Goal: Task Accomplishment & Management: Manage account settings

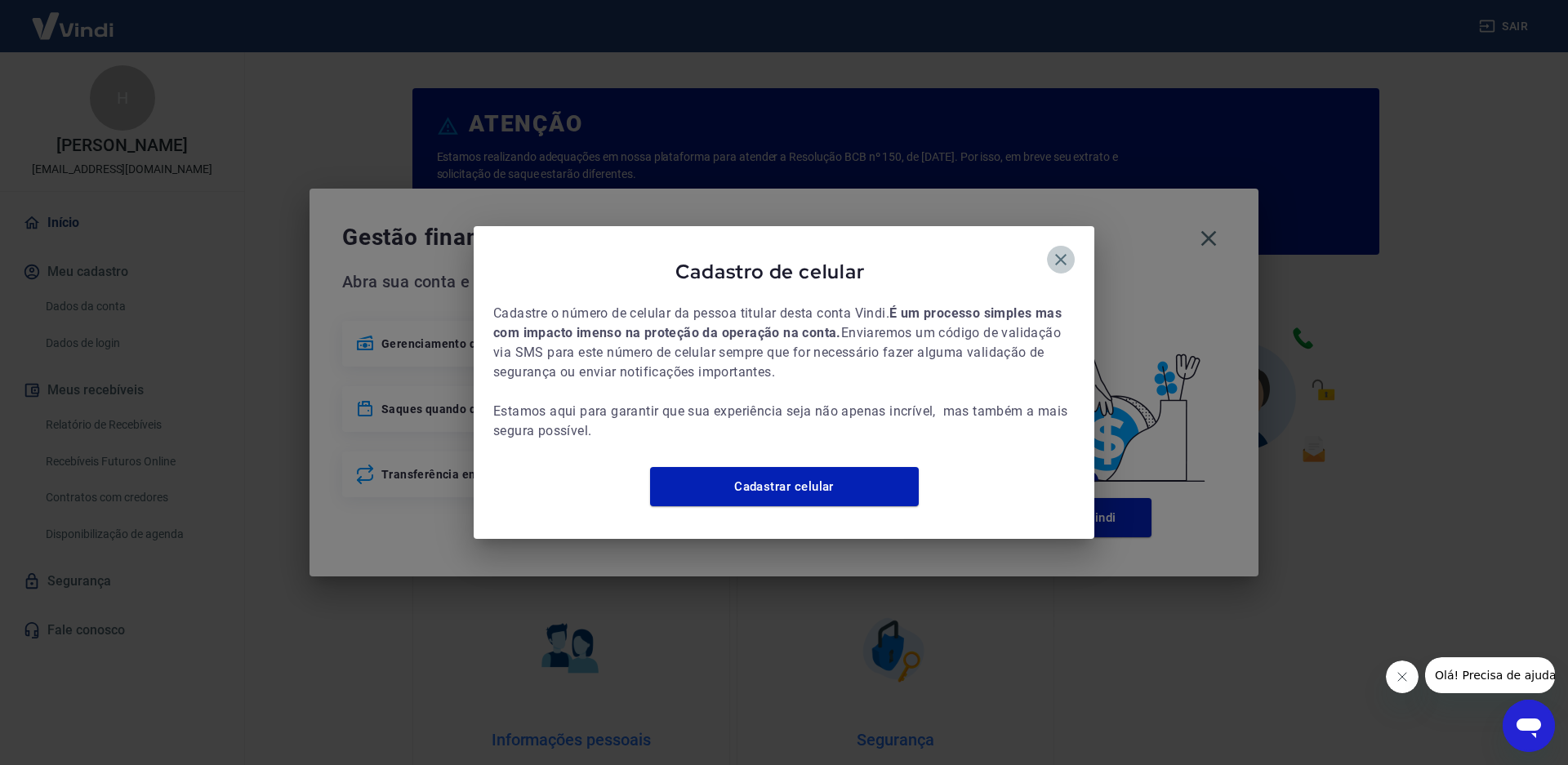
click at [1062, 254] on icon "button" at bounding box center [1061, 260] width 12 height 12
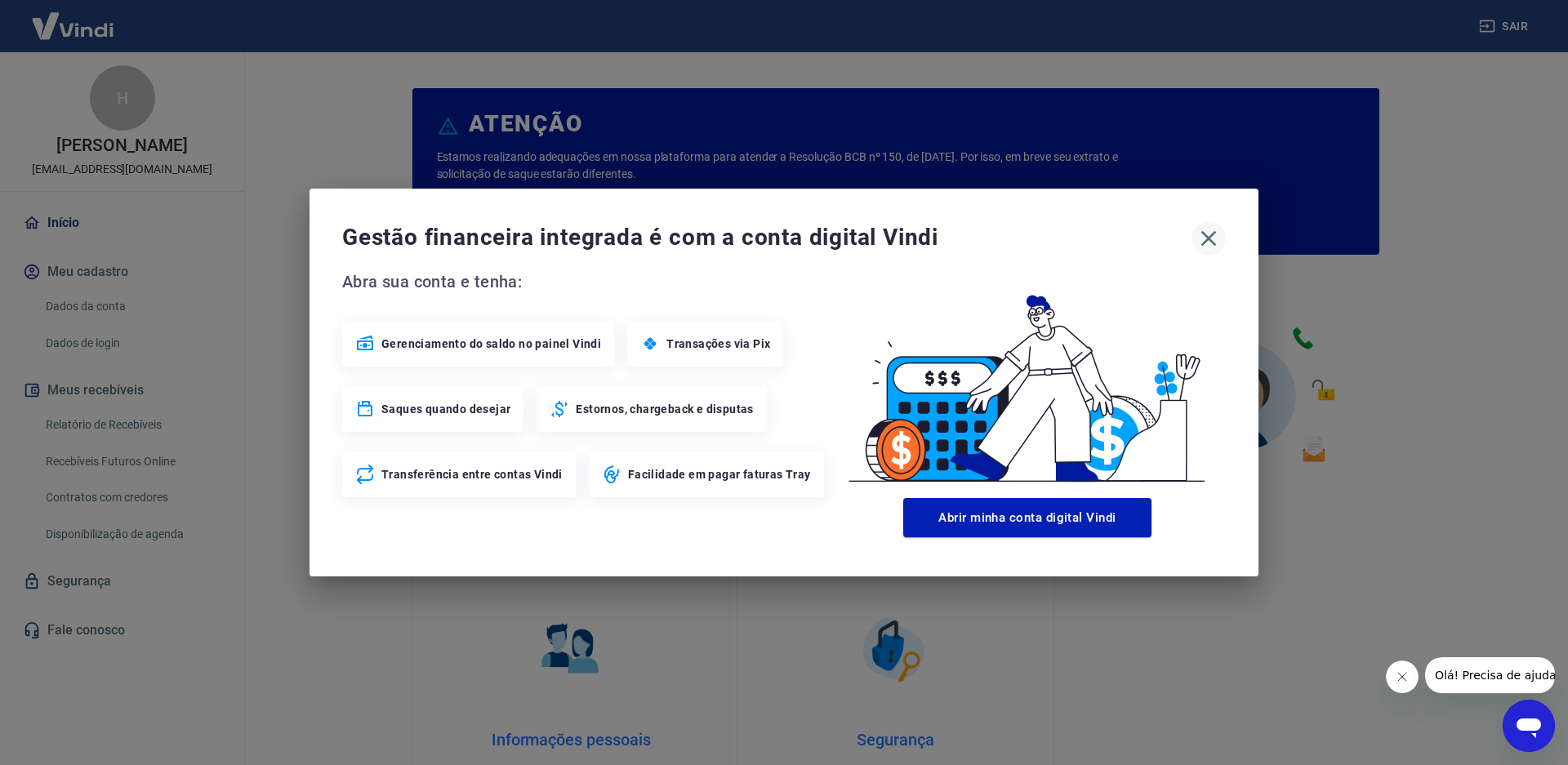
click at [1213, 235] on icon "button" at bounding box center [1210, 239] width 16 height 16
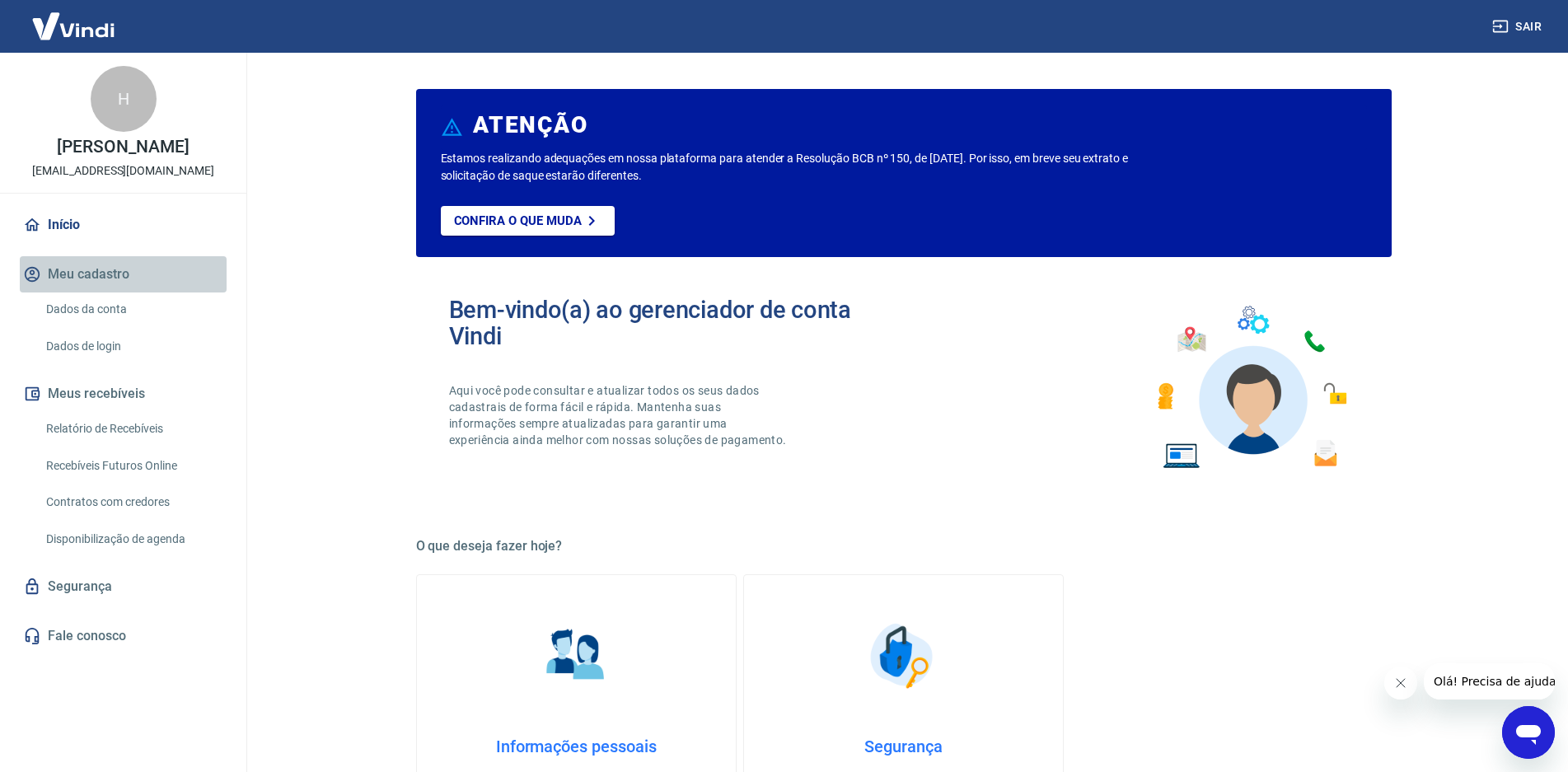
click at [73, 270] on button "Meu cadastro" at bounding box center [123, 274] width 207 height 36
click at [65, 228] on link "Início" at bounding box center [123, 225] width 207 height 36
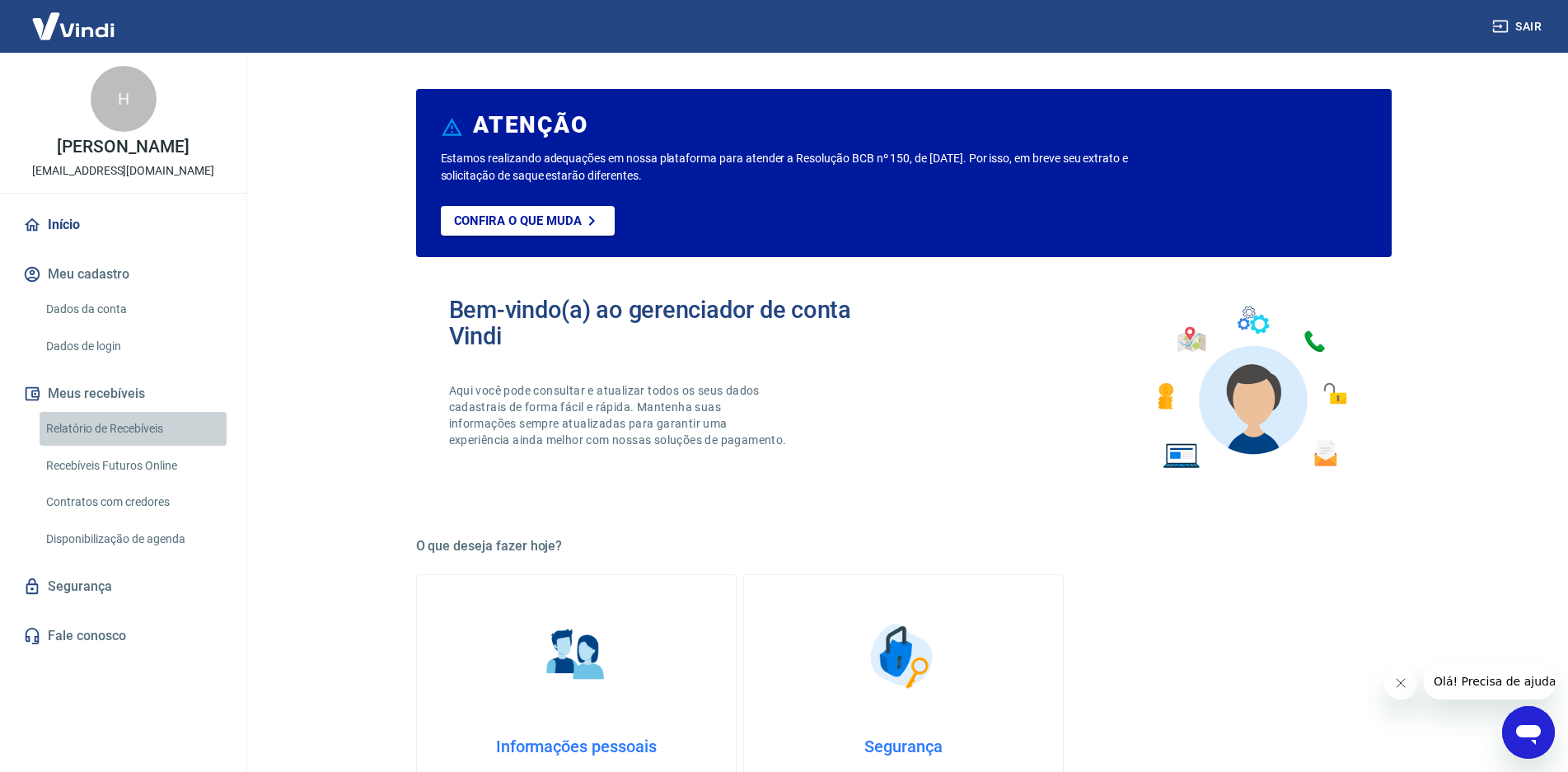
click at [98, 418] on link "Relatório de Recebíveis" at bounding box center [133, 428] width 187 height 33
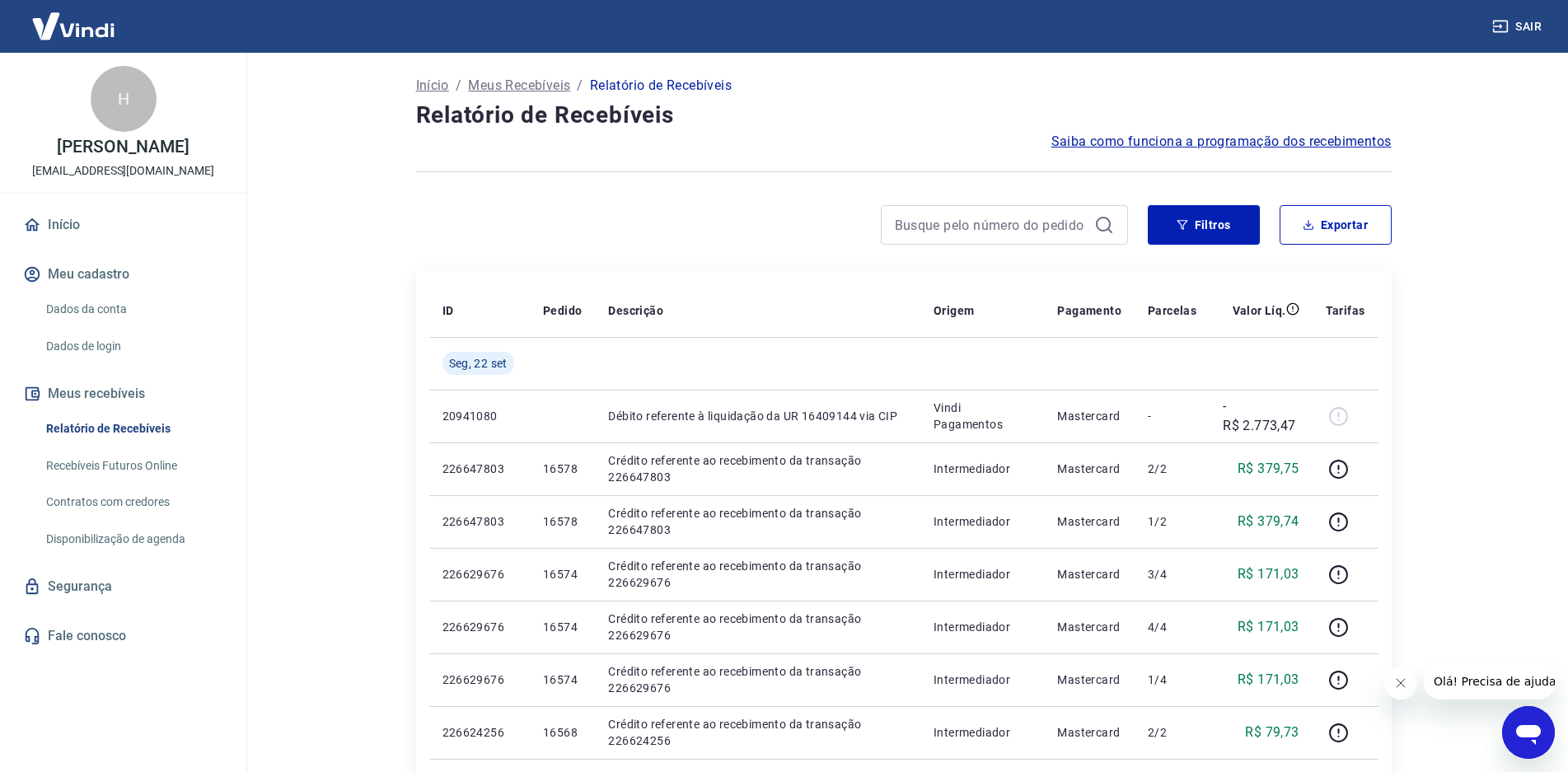
click at [98, 300] on link "Dados da conta" at bounding box center [133, 309] width 187 height 33
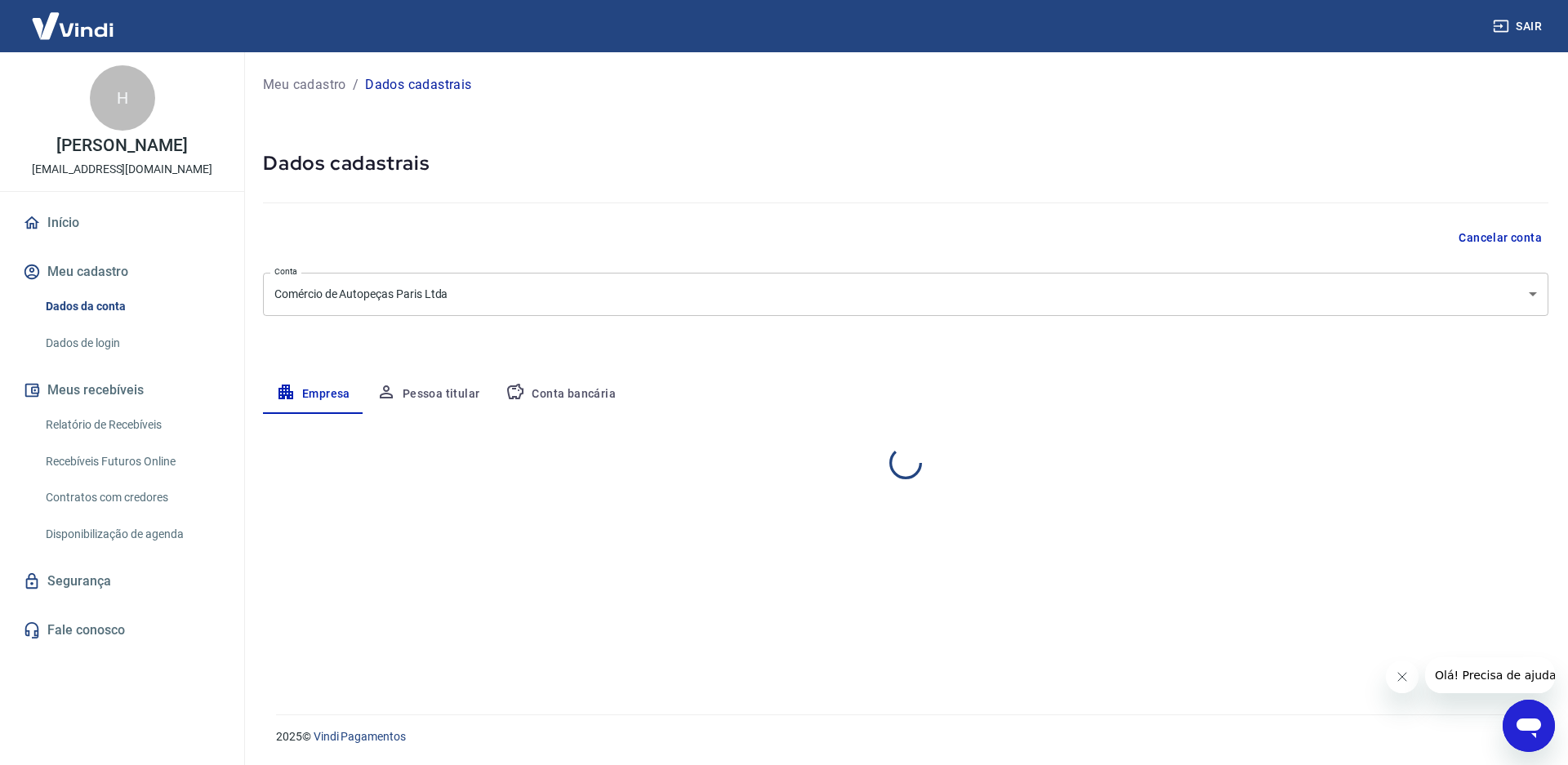
select select "SC"
select select "business"
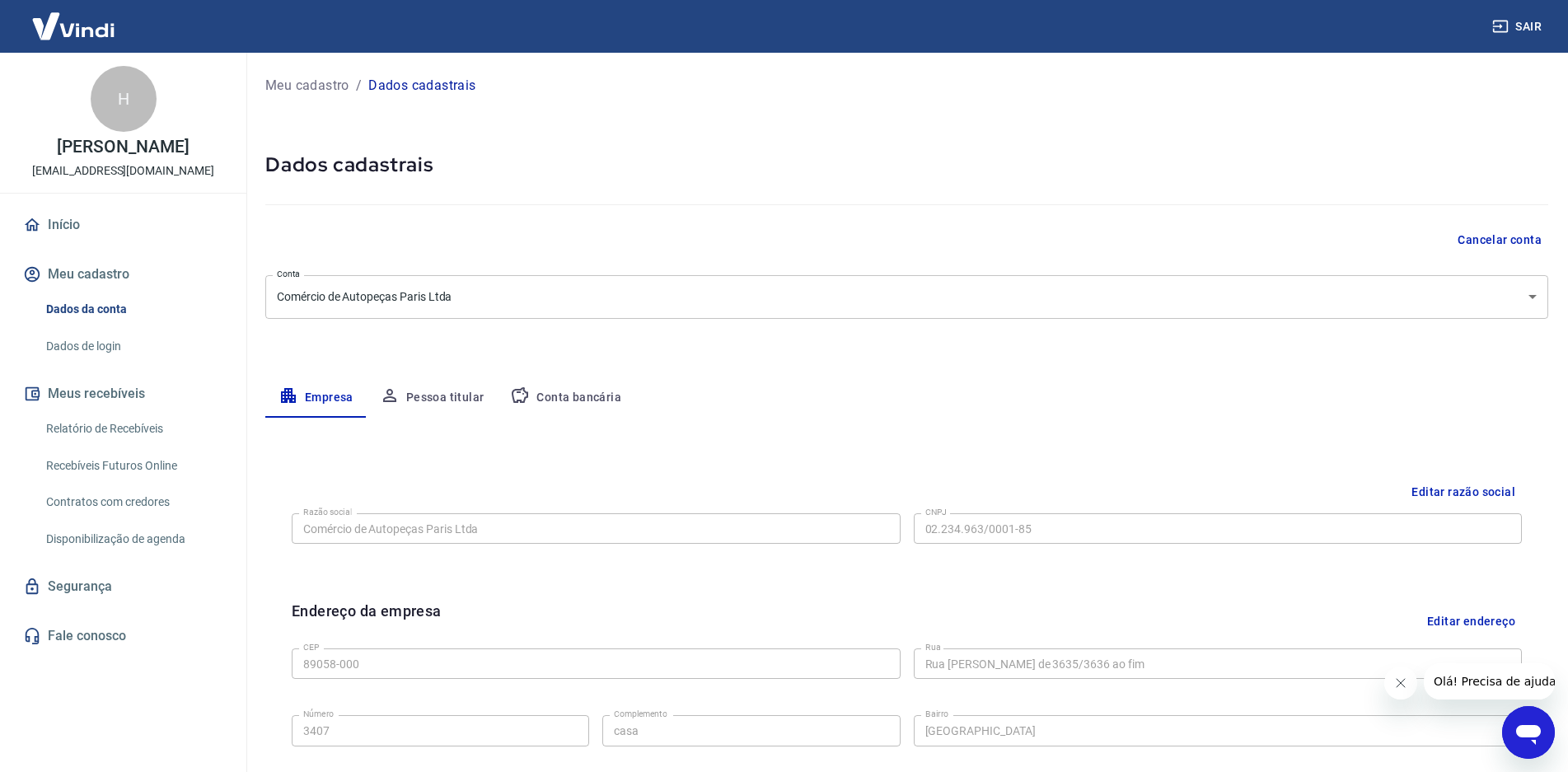
click at [91, 28] on img at bounding box center [73, 26] width 107 height 50
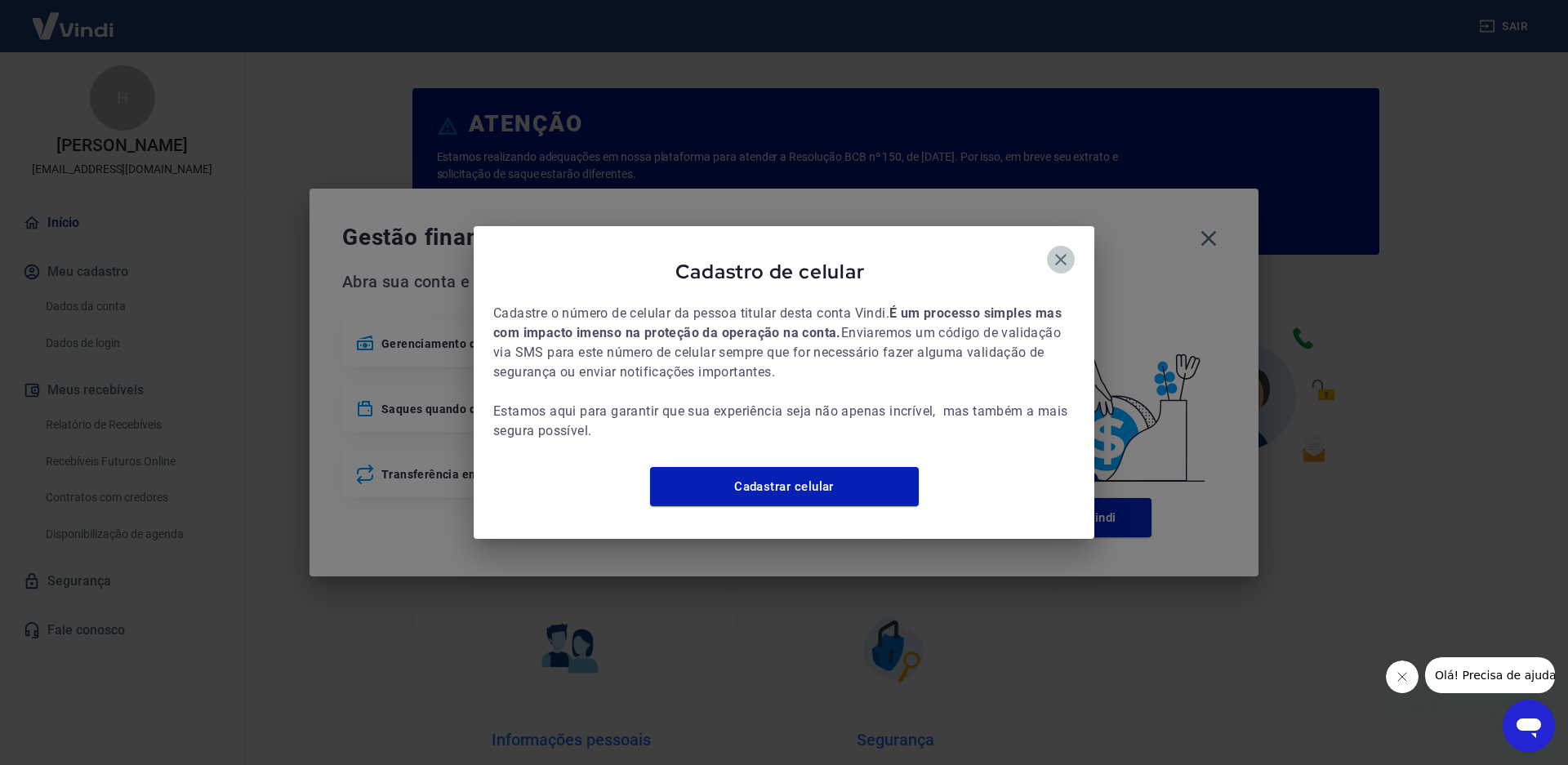
click at [1067, 250] on icon "button" at bounding box center [1061, 260] width 20 height 20
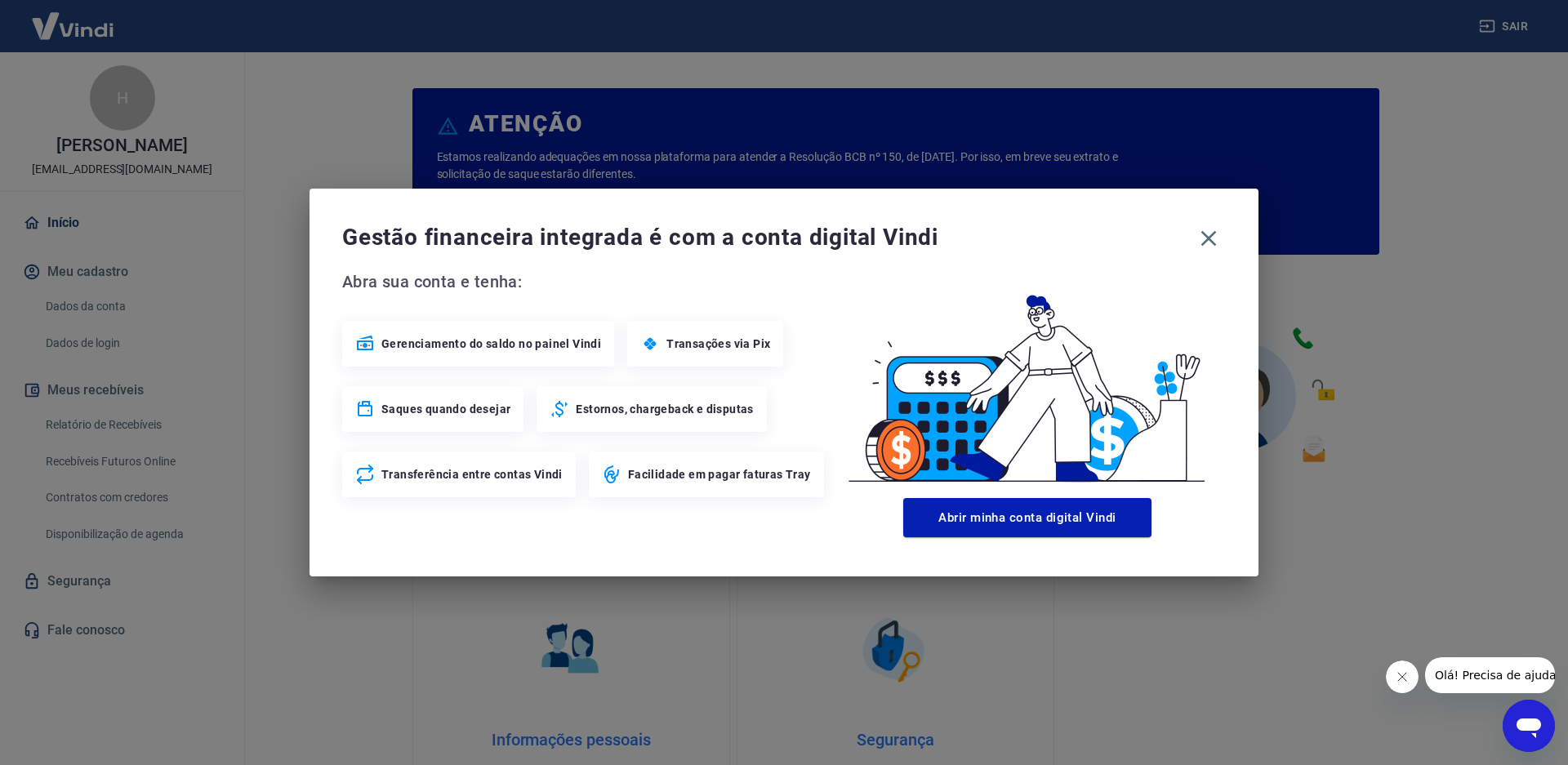
click at [433, 354] on div "Gerenciamento do saldo no painel Vindi" at bounding box center [478, 343] width 272 height 46
click at [442, 348] on span "Gerenciamento do saldo no painel Vindi" at bounding box center [491, 343] width 220 height 17
click at [1048, 519] on button "Abrir minha conta digital Vindi" at bounding box center [1027, 517] width 248 height 39
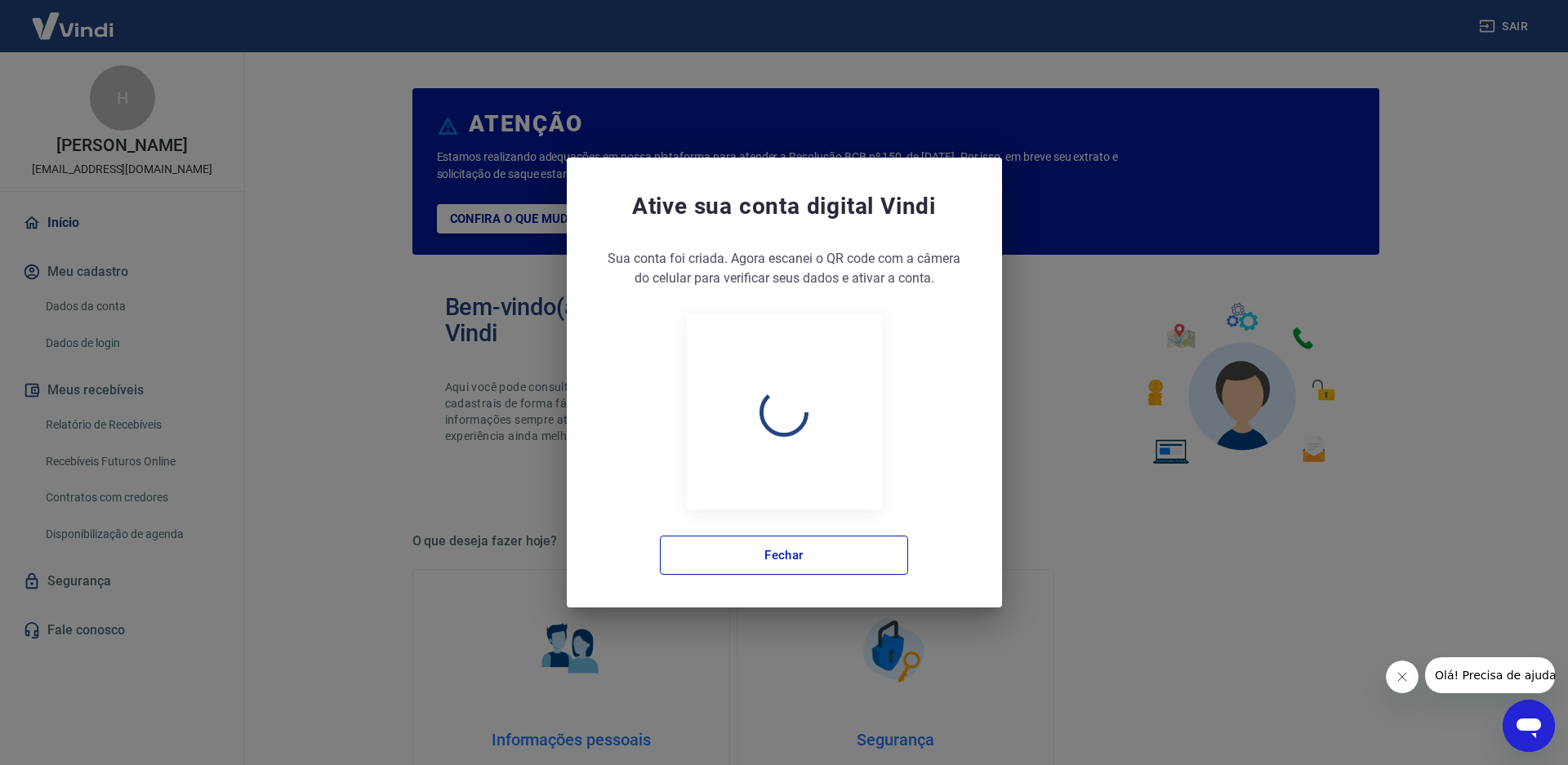
click at [1206, 238] on div "Ative sua conta digital [PERSON_NAME] conta foi criada. Agora clique no botão a…" at bounding box center [784, 382] width 1568 height 765
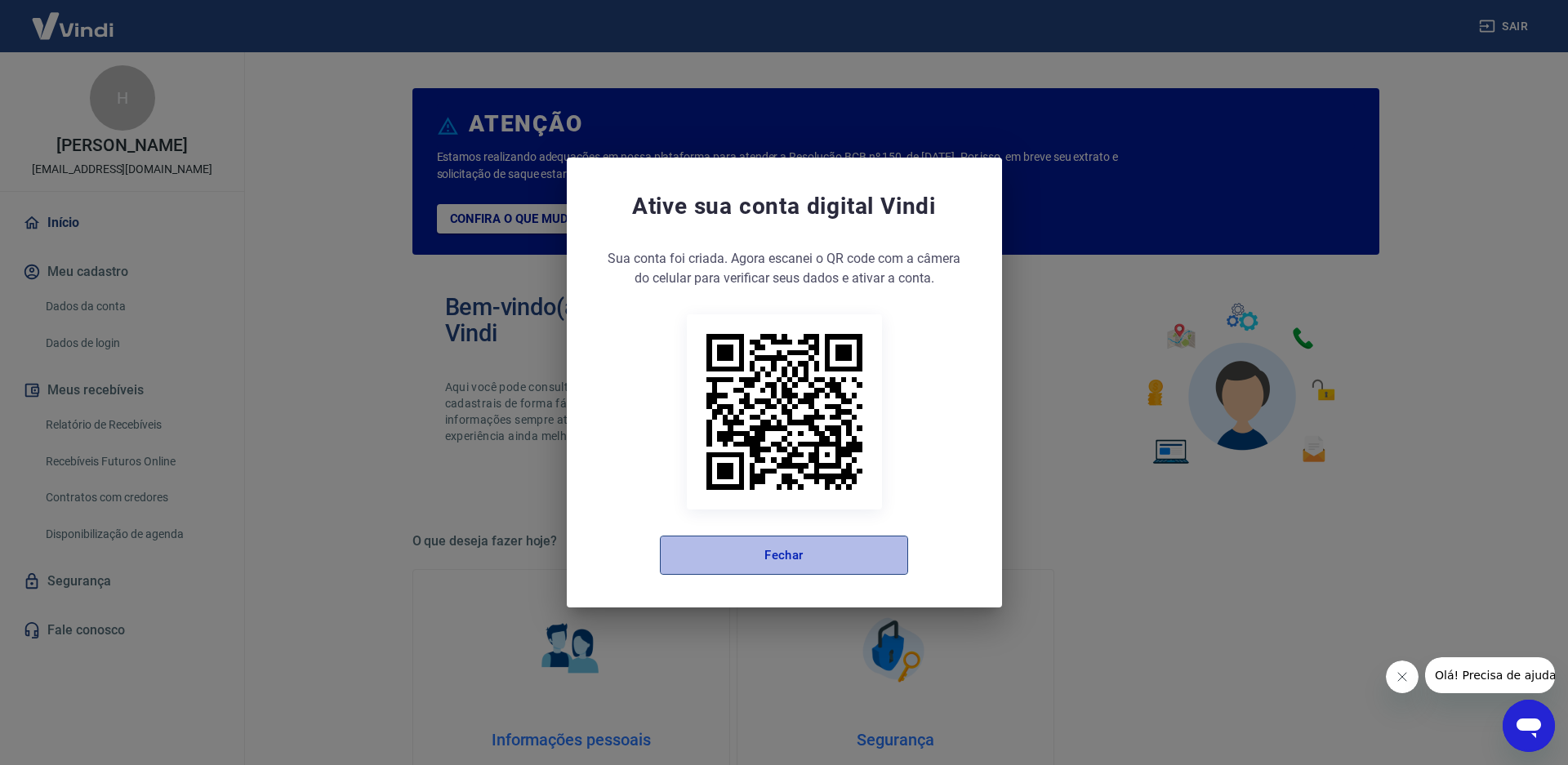
click at [804, 547] on button "Fechar" at bounding box center [784, 555] width 248 height 39
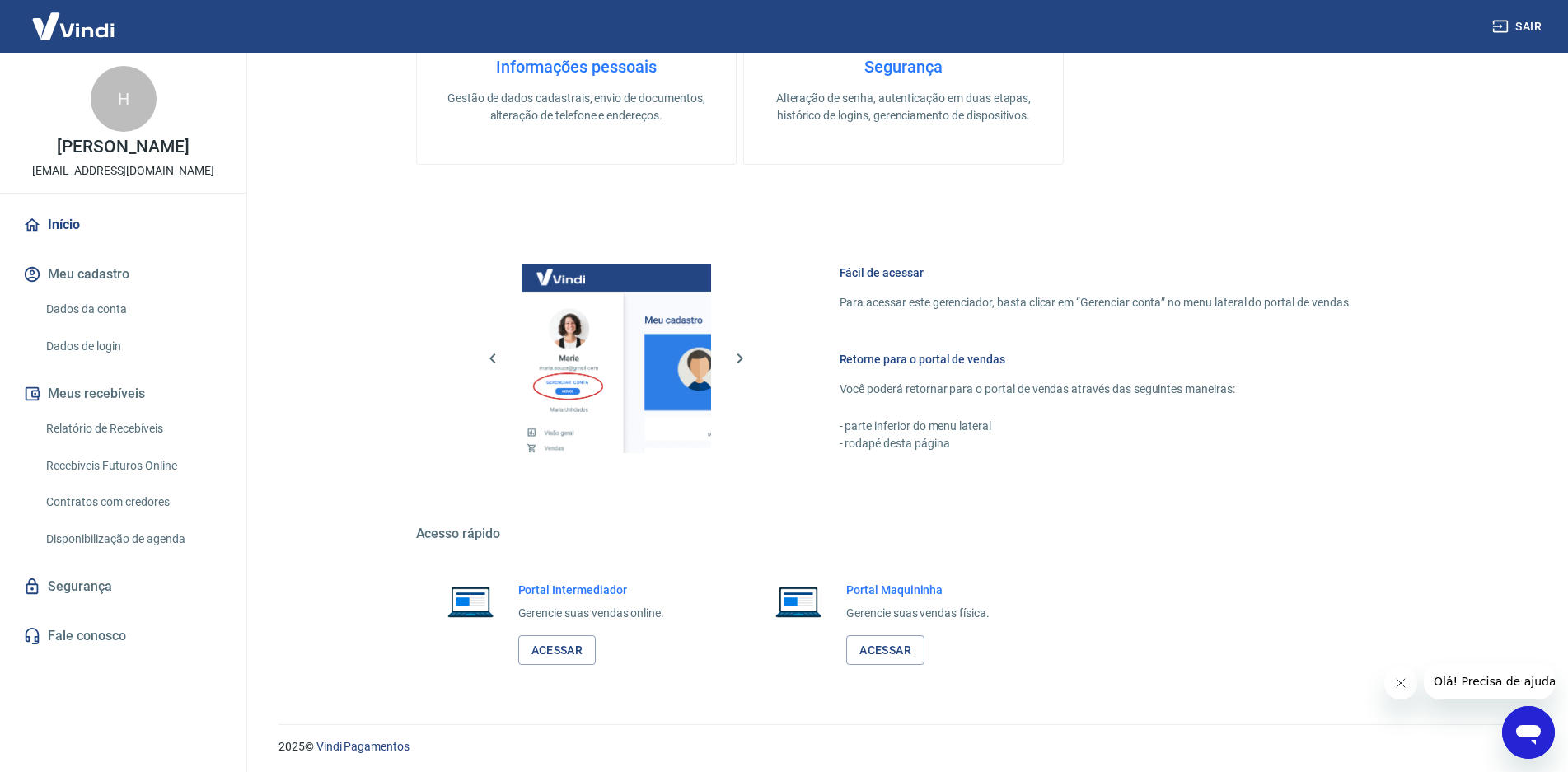
scroll to position [683, 0]
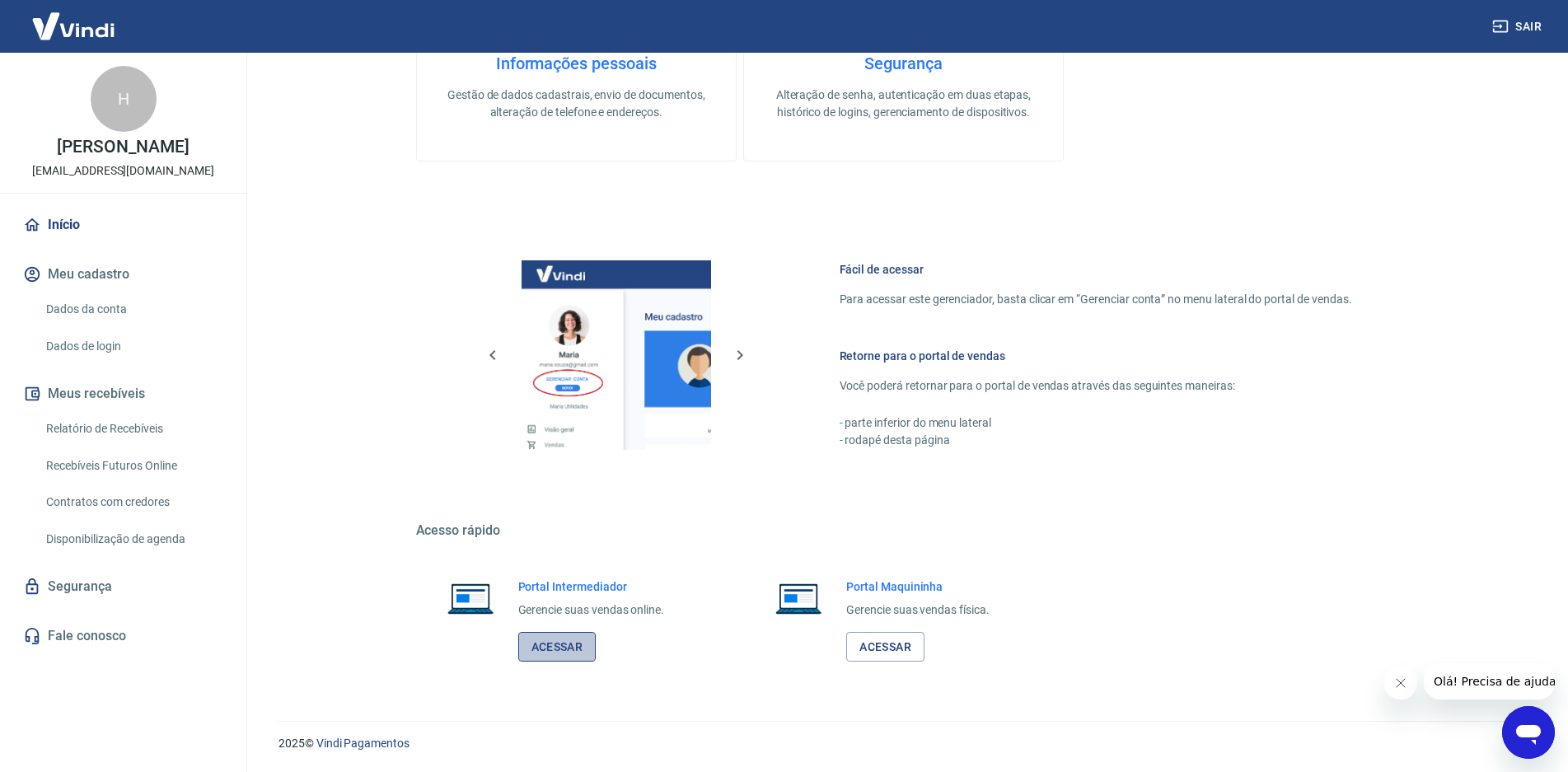
click at [553, 641] on link "Acessar" at bounding box center [556, 647] width 78 height 31
